Goal: Communication & Community: Answer question/provide support

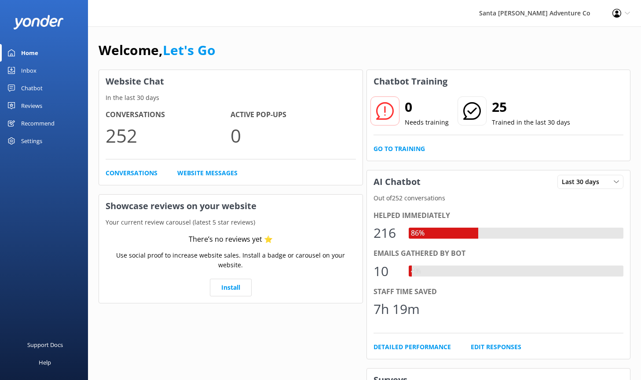
click at [29, 71] on div "Inbox" at bounding box center [28, 71] width 15 height 18
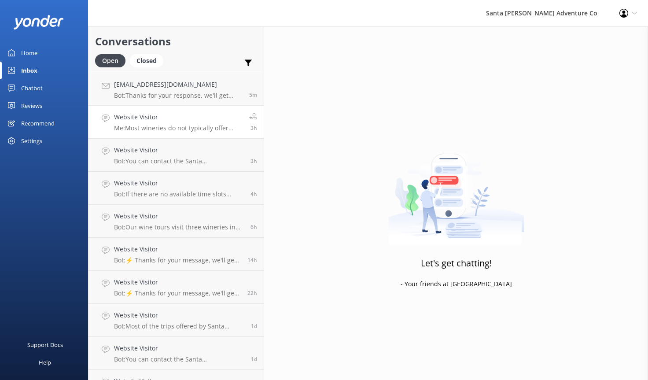
click at [170, 125] on p "Me: Most wineries do not typically offer behind the scenes wine tours for stand…" at bounding box center [178, 128] width 129 height 8
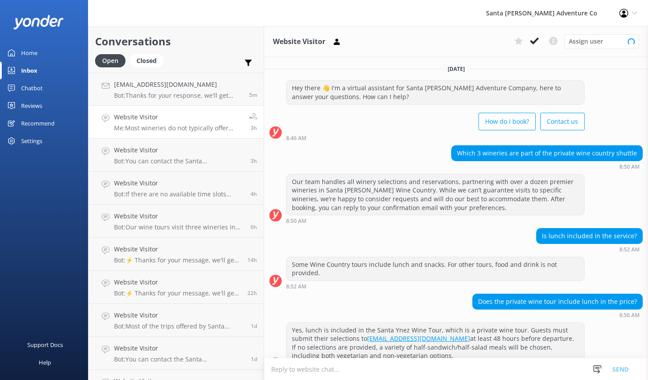
scroll to position [213, 0]
